Goal: Navigation & Orientation: Find specific page/section

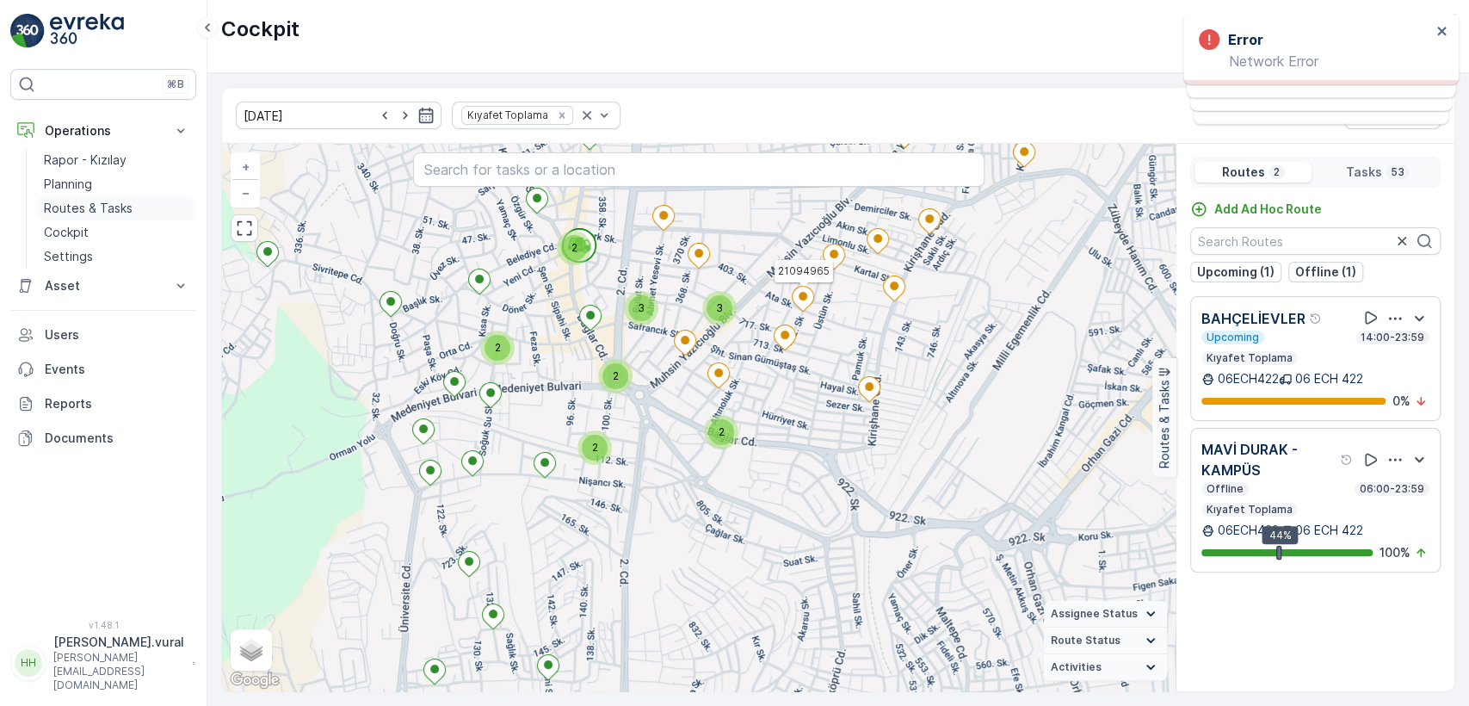
click at [130, 200] on p "Routes & Tasks" at bounding box center [88, 208] width 89 height 17
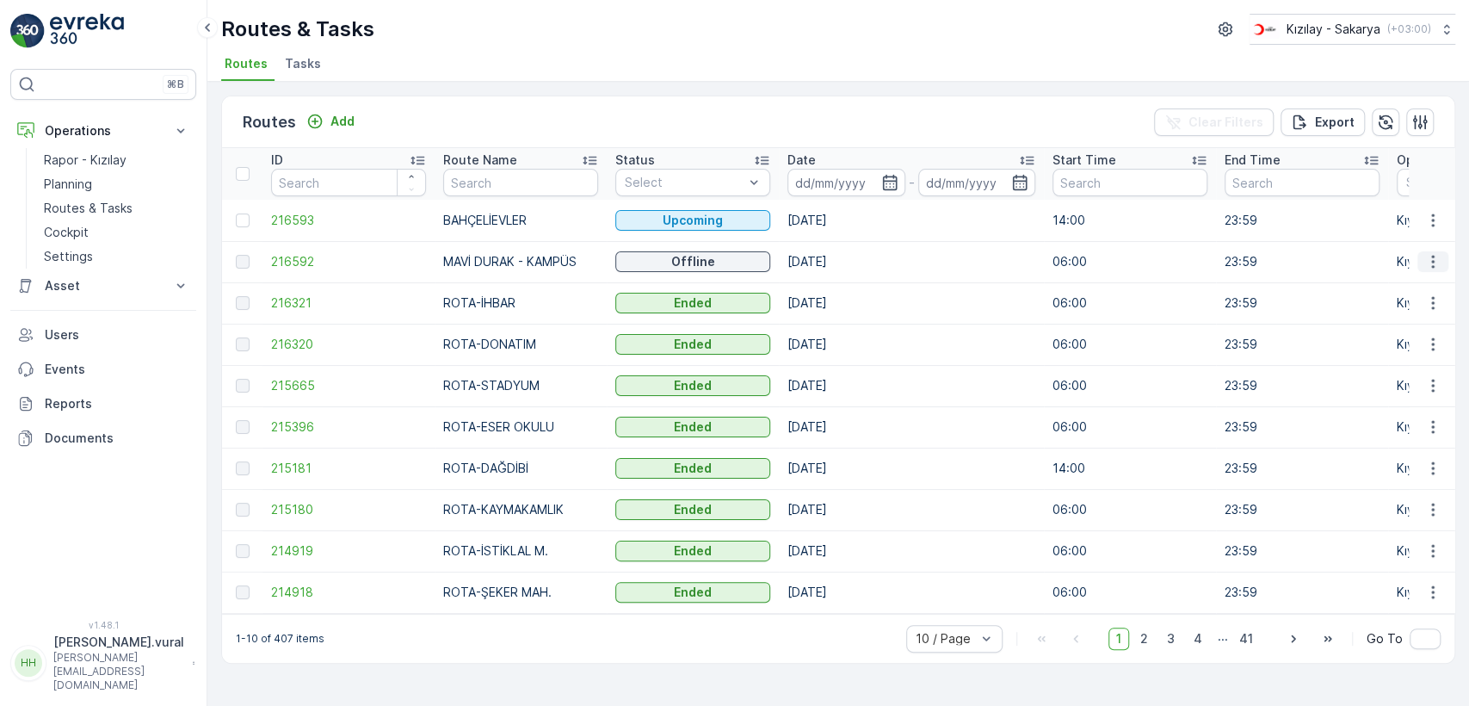
click at [1419, 261] on button "button" at bounding box center [1433, 261] width 31 height 21
click at [1400, 286] on span "See More Details" at bounding box center [1393, 287] width 100 height 17
